Goal: Task Accomplishment & Management: Manage account settings

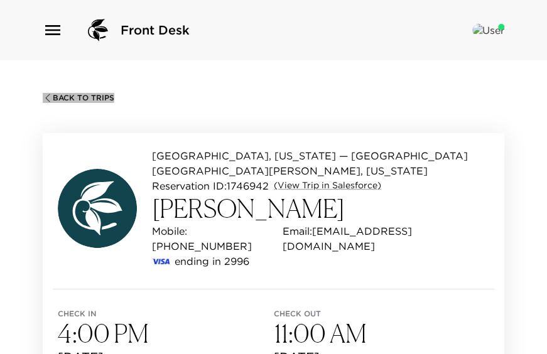
click at [64, 96] on span "Back To Trips" at bounding box center [83, 98] width 61 height 9
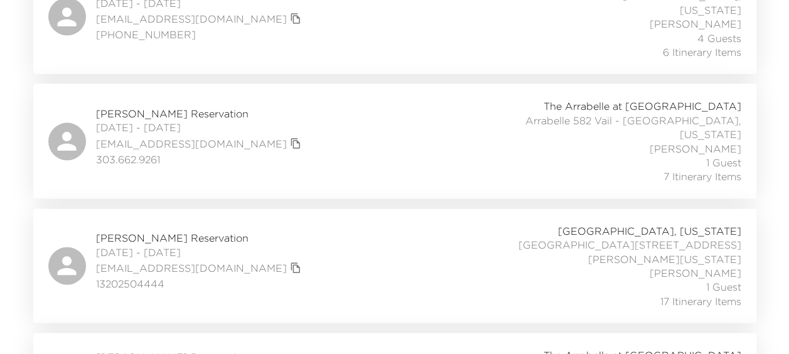
scroll to position [1288, 0]
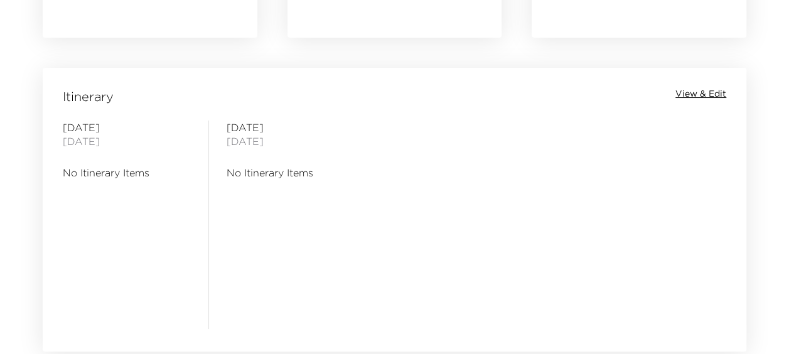
scroll to position [1004, 0]
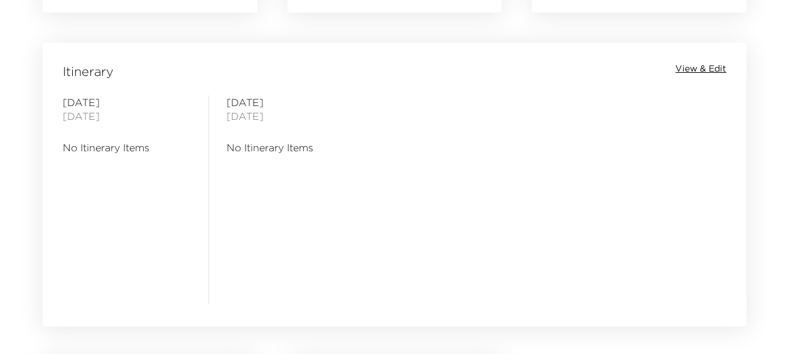
click at [698, 73] on span "View & Edit" at bounding box center [700, 69] width 51 height 13
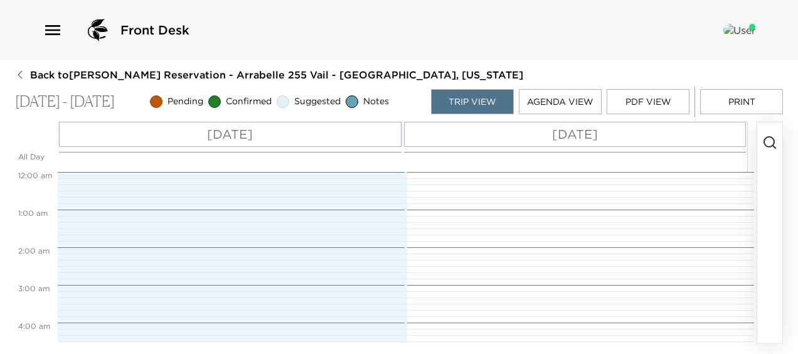
scroll to position [301, 0]
click at [296, 136] on div "Mon 09/01" at bounding box center [230, 134] width 343 height 25
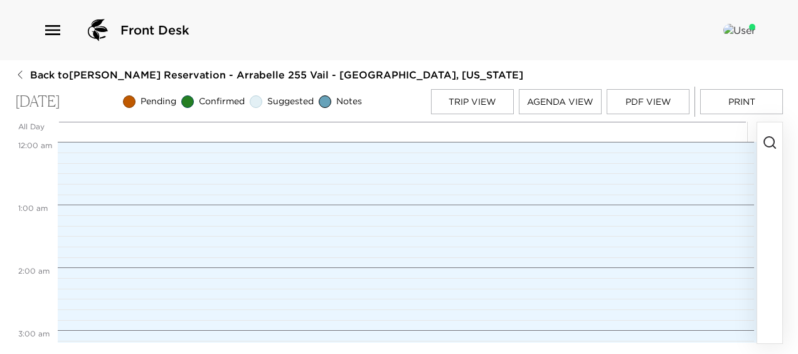
scroll to position [502, 0]
click at [764, 146] on icon "button" at bounding box center [769, 142] width 15 height 15
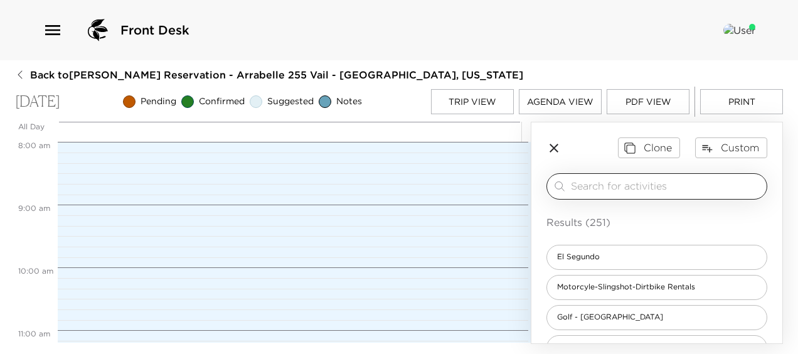
click at [597, 193] on input "search" at bounding box center [666, 186] width 191 height 14
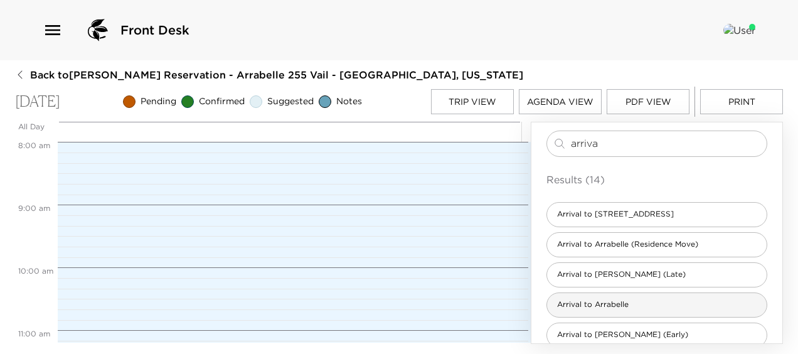
scroll to position [63, 0]
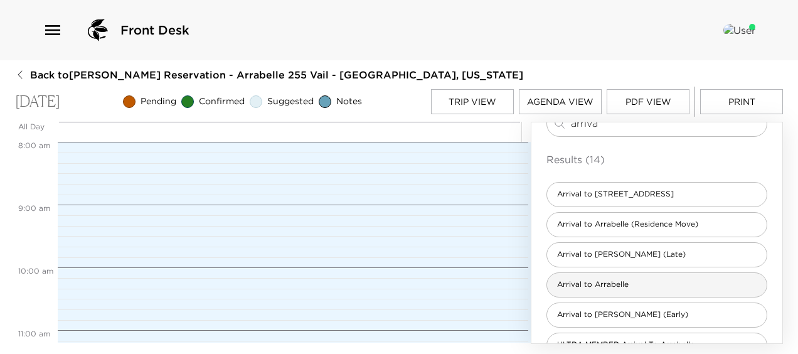
type input "arriva"
click at [605, 281] on div "Arrival to Arrabelle" at bounding box center [657, 284] width 221 height 25
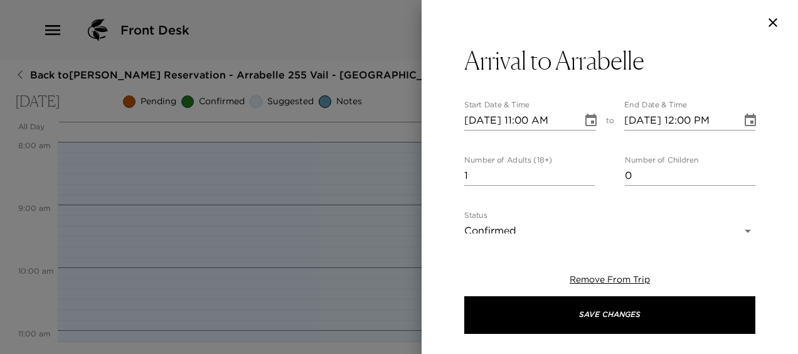
type textarea "We are expecting your arrival today. Please confirm your arrival time with us. …"
drag, startPoint x: 586, startPoint y: 178, endPoint x: 568, endPoint y: 156, distance: 29.0
type input "0"
click at [585, 178] on input "0" at bounding box center [529, 176] width 131 height 20
click at [527, 118] on input "09/01/2025 11:00 AM" at bounding box center [518, 120] width 109 height 20
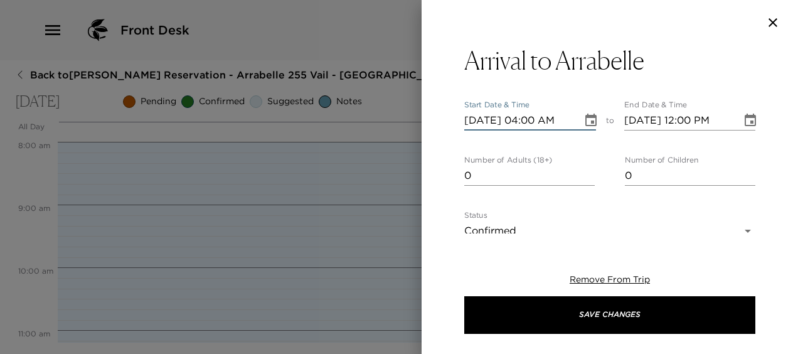
type input "09/01/2025 04:00 PM"
type input "09/01/2025 05:00 PM"
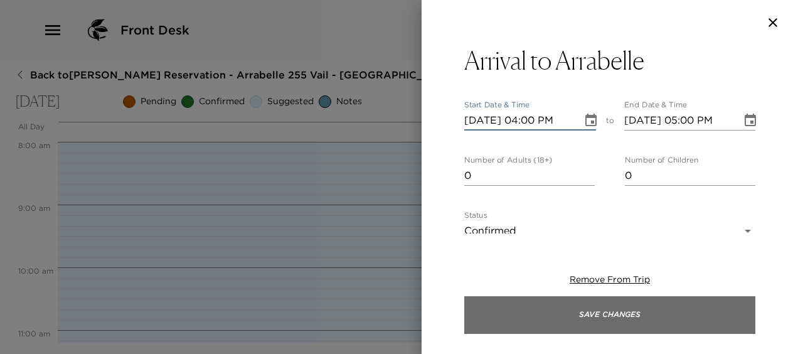
type input "09/01/2025 04:00 PM"
click at [567, 307] on button "Save Changes" at bounding box center [609, 315] width 291 height 38
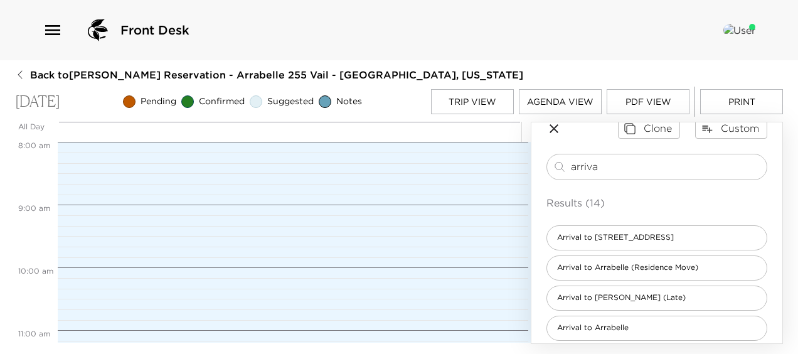
scroll to position [0, 0]
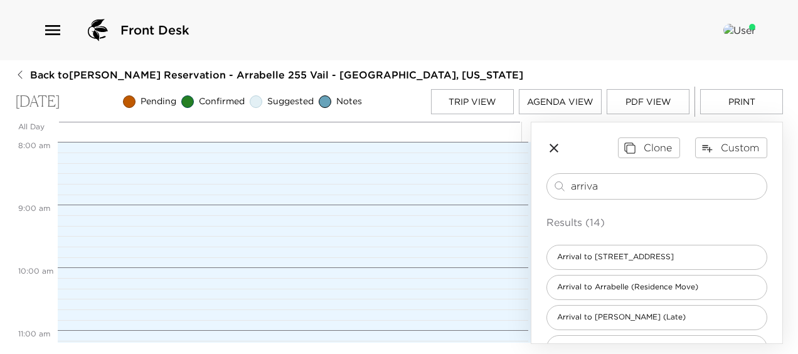
drag, startPoint x: 604, startPoint y: 191, endPoint x: 439, endPoint y: 182, distance: 164.6
click at [440, 183] on div "All Day Mon 09/01 12:00 AM 1:00 AM 2:00 AM 3:00 AM 4:00 AM 5:00 AM 6:00 AM 7:00…" at bounding box center [399, 233] width 768 height 222
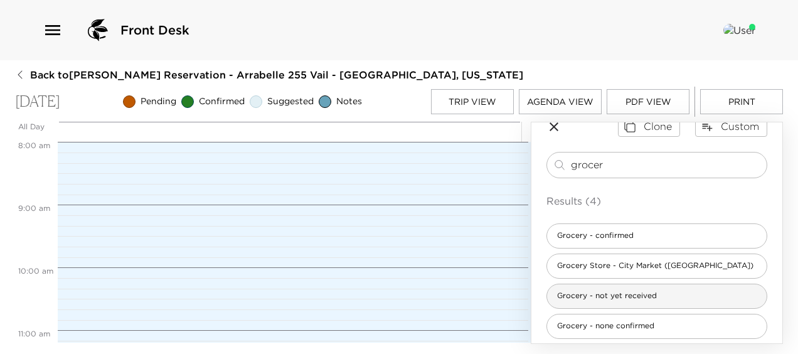
scroll to position [31, 0]
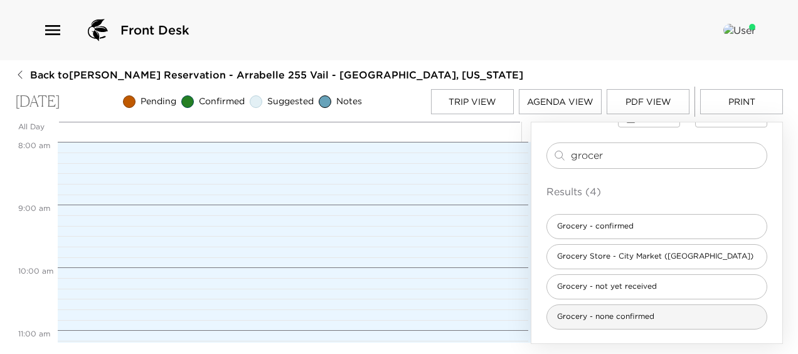
type input "grocer"
click at [619, 314] on div "Grocery - none confirmed" at bounding box center [657, 316] width 221 height 25
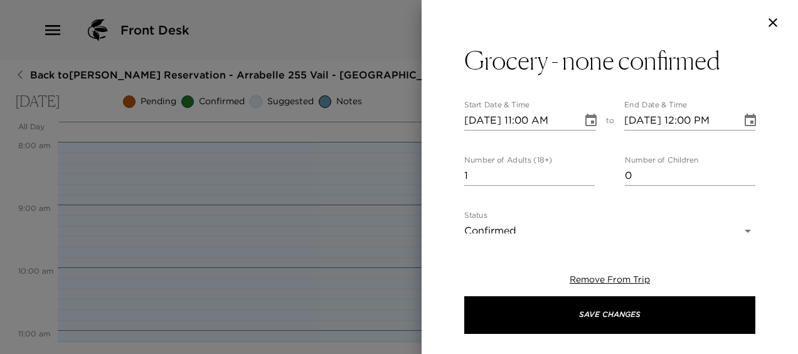
type textarea "It has been confirmed that a grocery list will not be submitted for this trip p…"
click at [528, 122] on input "09/01/2025 11:00 AM" at bounding box center [518, 120] width 109 height 20
type input "09/01/2025 03:00 PM"
type input "09/01/2025 04:00 PM"
type input "09/01/2025 03:00 PM"
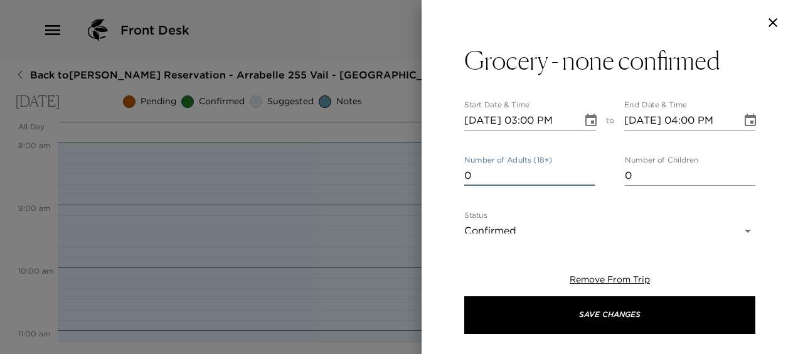
type input "0"
click at [585, 176] on input "0" at bounding box center [529, 176] width 131 height 20
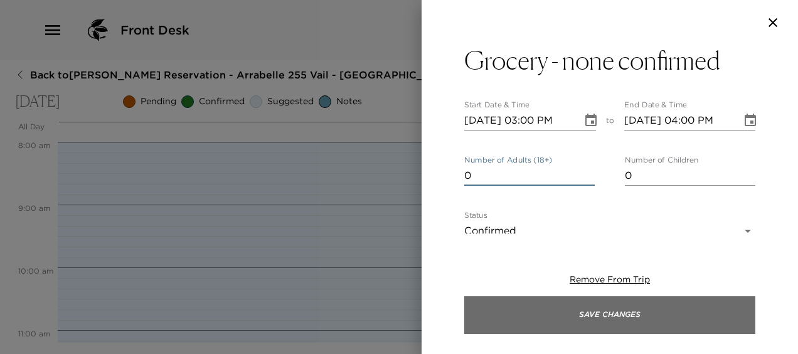
click at [561, 318] on button "Save Changes" at bounding box center [609, 315] width 291 height 38
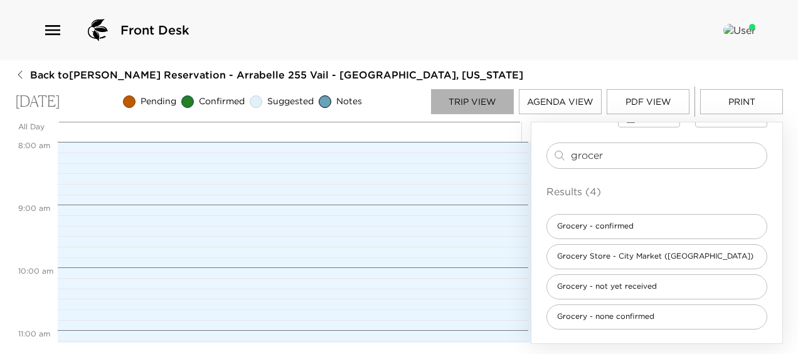
click at [471, 100] on button "Trip View" at bounding box center [472, 101] width 83 height 25
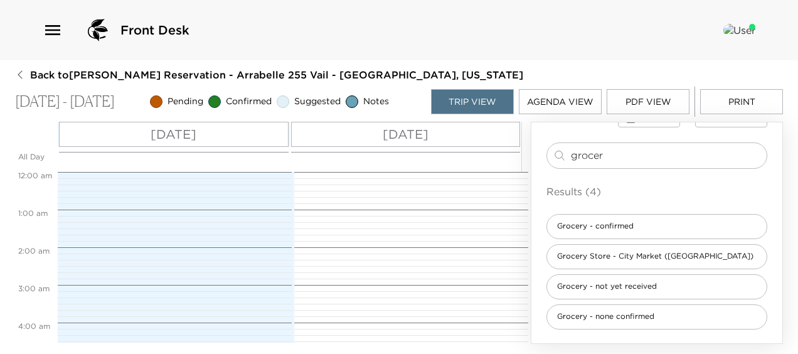
scroll to position [565, 0]
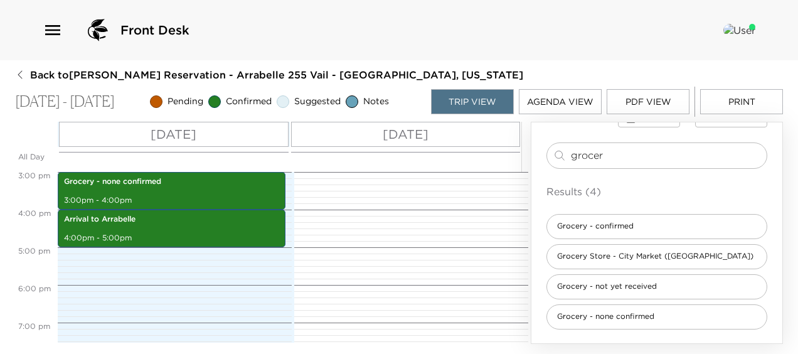
click at [426, 134] on p "Tue 09/02" at bounding box center [406, 134] width 46 height 19
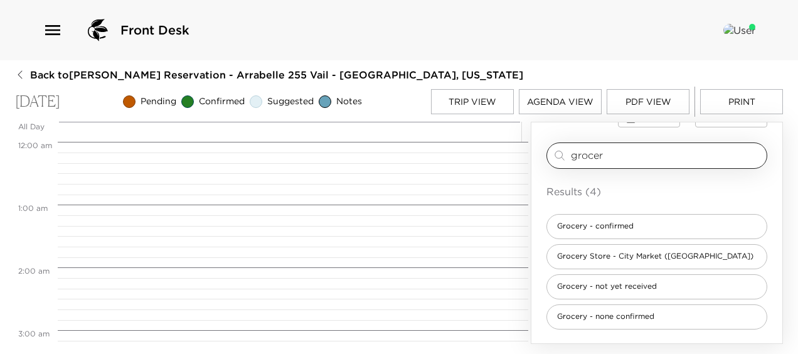
scroll to position [502, 0]
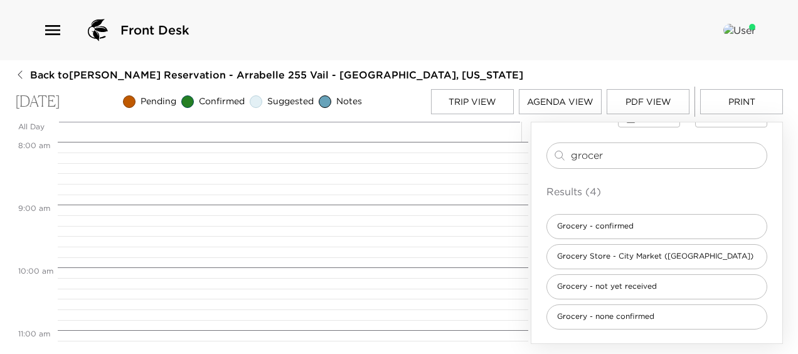
drag, startPoint x: 624, startPoint y: 156, endPoint x: 446, endPoint y: 146, distance: 177.9
click at [446, 146] on div "All Day Tue 09/02 12:00 AM 1:00 AM 2:00 AM 3:00 AM 4:00 AM 5:00 AM 6:00 AM 7:00…" at bounding box center [399, 233] width 768 height 222
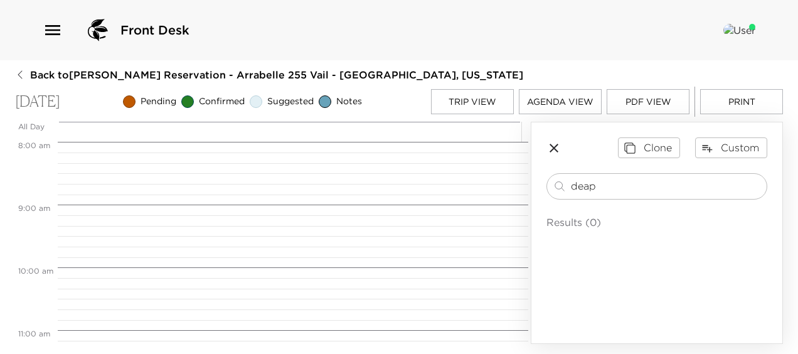
scroll to position [0, 0]
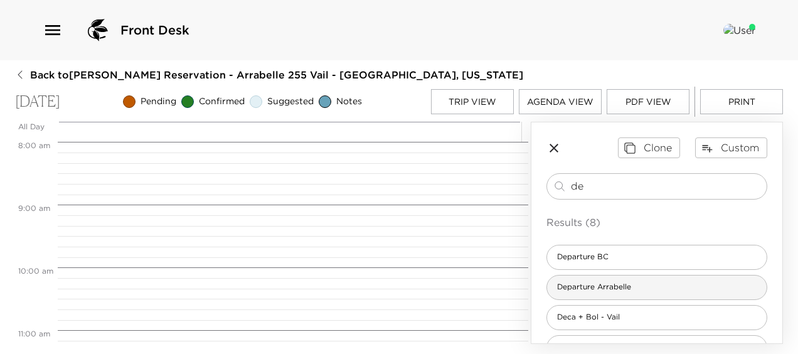
type input "de"
click at [587, 292] on span "Departure Arrabelle" at bounding box center [594, 287] width 94 height 11
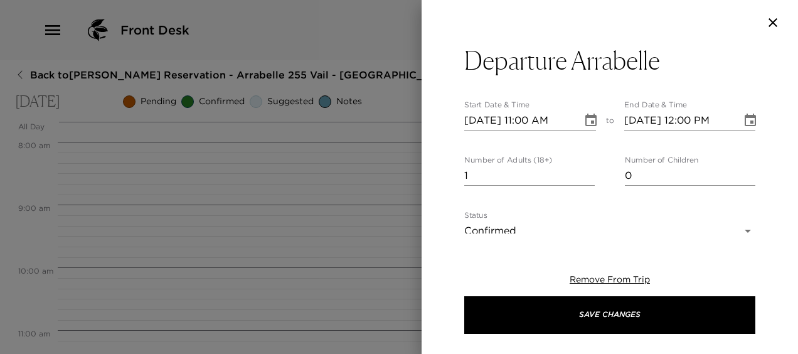
type textarea "In preparation for your departure, an Exclusive Resorts concierge team member w…"
type input "0"
click at [584, 178] on input "0" at bounding box center [529, 176] width 131 height 20
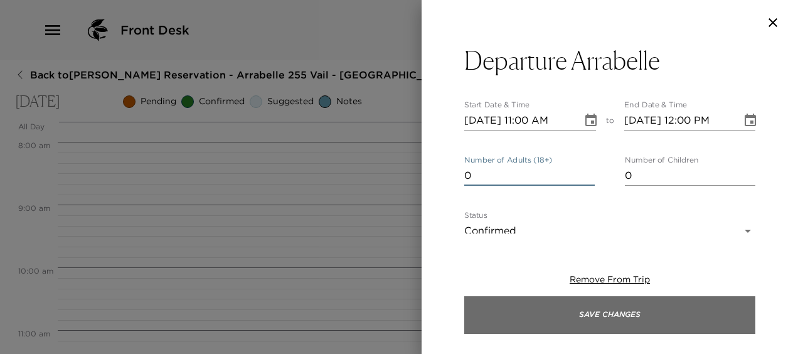
click at [560, 317] on button "Save Changes" at bounding box center [609, 315] width 291 height 38
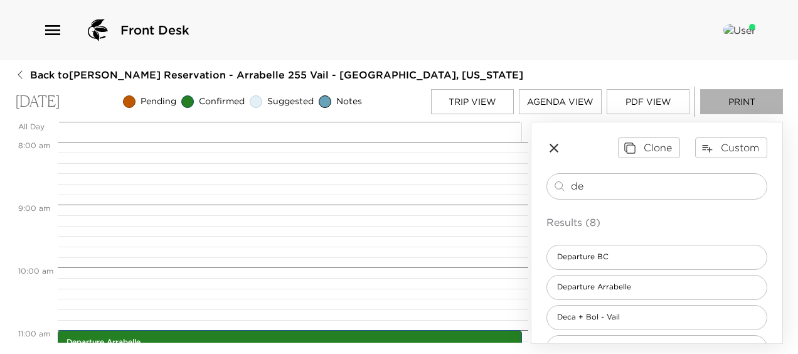
click at [732, 99] on button "Print" at bounding box center [741, 101] width 83 height 25
